Goal: Transaction & Acquisition: Subscribe to service/newsletter

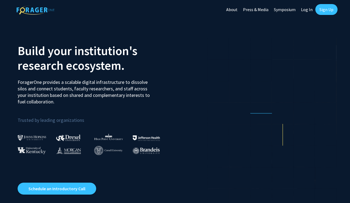
click at [304, 8] on link "Log In" at bounding box center [306, 9] width 17 height 19
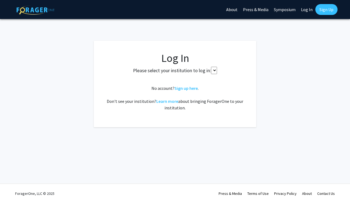
select select
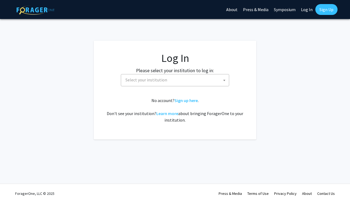
click at [200, 81] on span "Select your institution" at bounding box center [176, 79] width 106 height 11
type input "c"
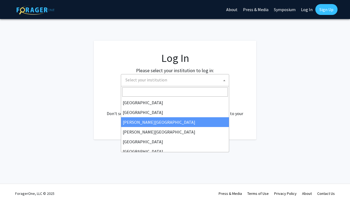
click at [94, 105] on fg-card "Log In Please select your institution to log in: [GEOGRAPHIC_DATA] [GEOGRAPHIC_…" at bounding box center [175, 90] width 163 height 99
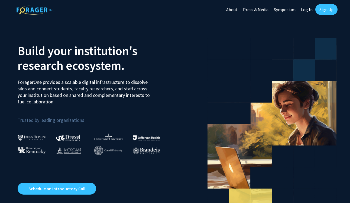
click at [308, 10] on link "Log In" at bounding box center [306, 9] width 17 height 19
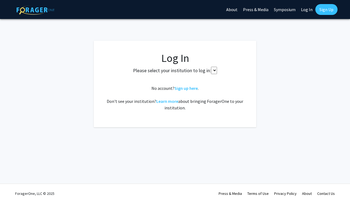
select select
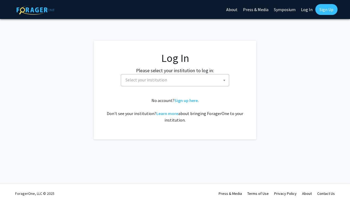
click at [214, 79] on span "Select your institution" at bounding box center [176, 79] width 106 height 11
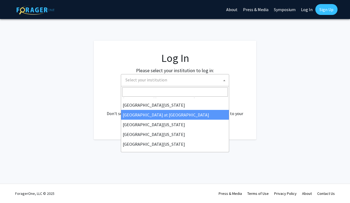
scroll to position [190, 0]
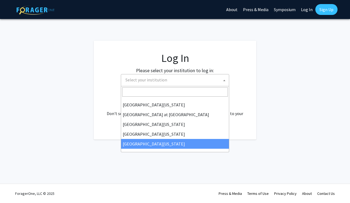
click at [276, 121] on fg-login "Log In Please select your institution to log in: Baylor University Brandeis Uni…" at bounding box center [175, 90] width 350 height 99
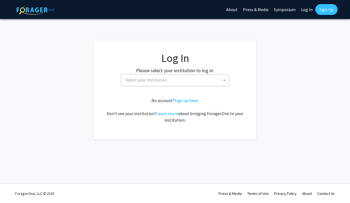
click at [333, 12] on link "Sign Up" at bounding box center [326, 9] width 22 height 11
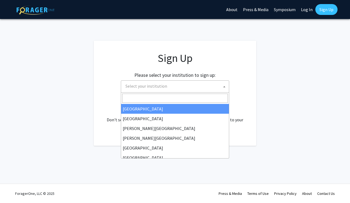
click at [191, 89] on span "Select your institution" at bounding box center [176, 85] width 106 height 11
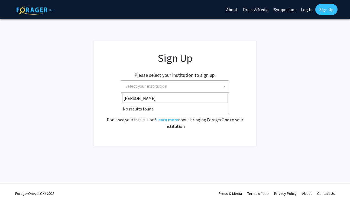
type input "cornell"
click at [233, 48] on fg-card "Sign Up Please select your institution to sign up: Baylor University Brandeis U…" at bounding box center [175, 93] width 163 height 105
